Goal: Check status: Check status

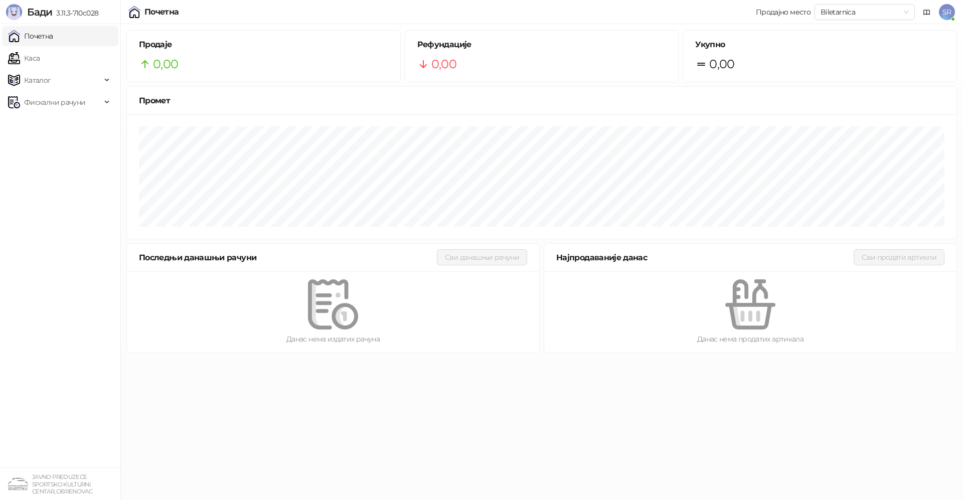
click at [51, 40] on link "Почетна" at bounding box center [30, 36] width 45 height 20
click at [54, 106] on span "Фискални рачуни" at bounding box center [54, 102] width 61 height 20
click at [59, 150] on link "По данима" at bounding box center [38, 146] width 53 height 20
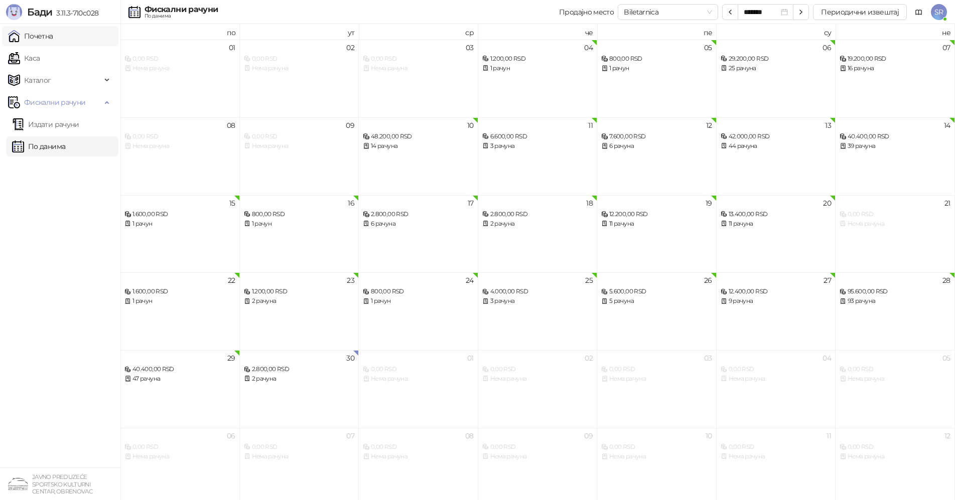
click at [41, 40] on link "Почетна" at bounding box center [30, 36] width 45 height 20
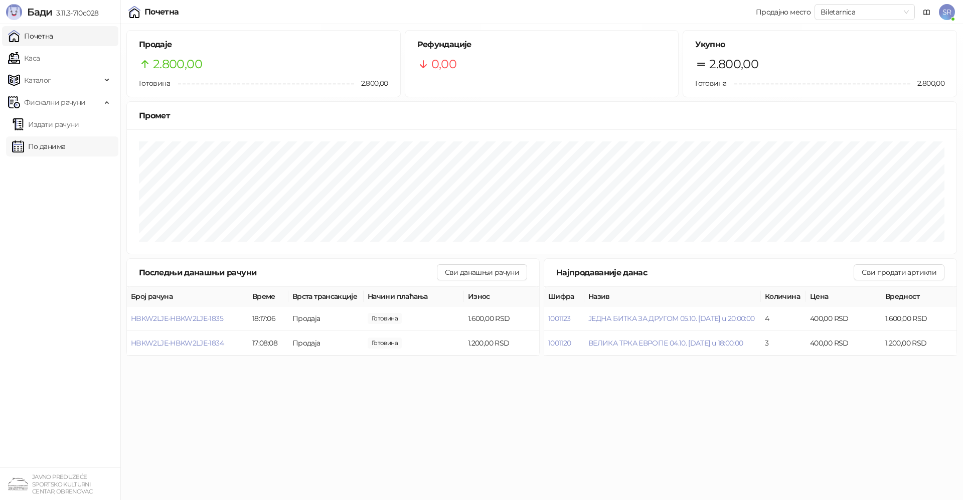
click at [43, 146] on link "По данима" at bounding box center [38, 146] width 53 height 20
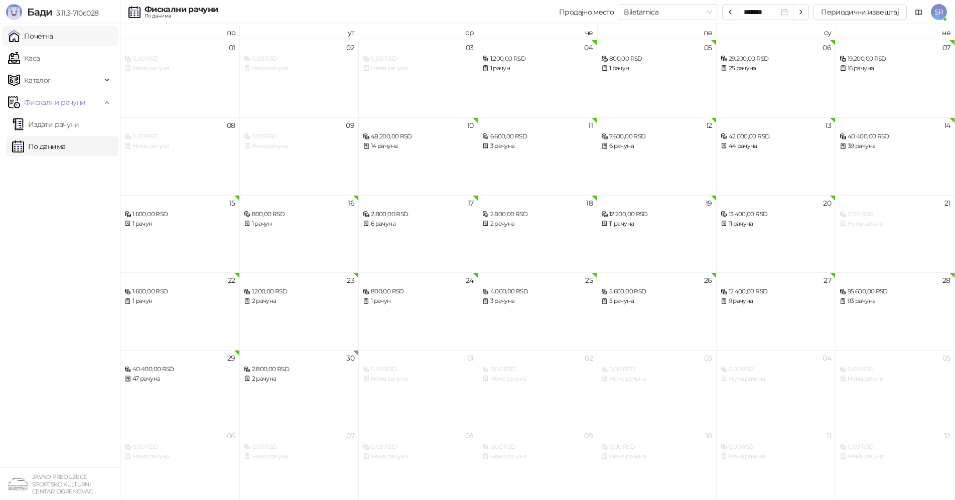
click at [53, 35] on link "Почетна" at bounding box center [30, 36] width 45 height 20
